Goal: Navigation & Orientation: Find specific page/section

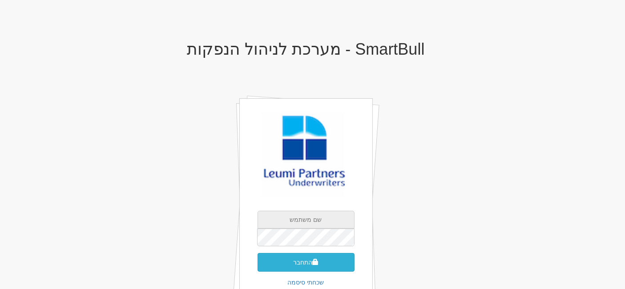
type input "[EMAIL_ADDRESS][DOMAIN_NAME]"
click at [303, 259] on button "התחבר" at bounding box center [306, 262] width 97 height 19
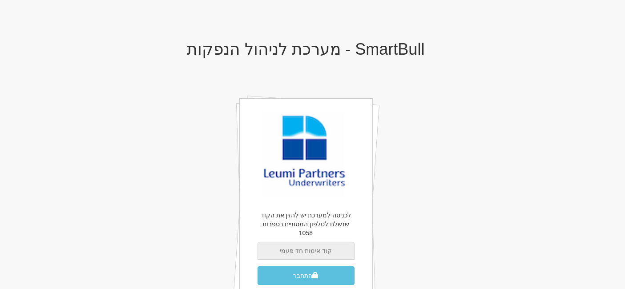
click at [294, 243] on input "text" at bounding box center [306, 251] width 97 height 18
type input "213319"
click at [258, 266] on button "התחבר" at bounding box center [306, 275] width 97 height 19
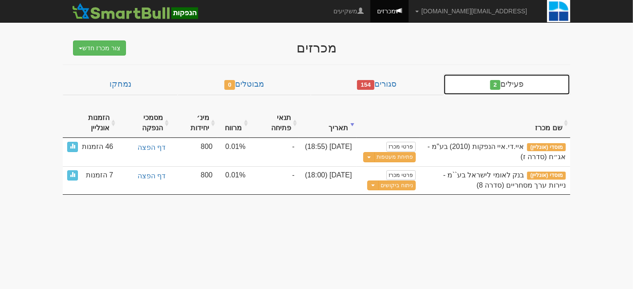
click at [485, 82] on link "פעילים 2" at bounding box center [506, 84] width 127 height 21
